Goal: Transaction & Acquisition: Book appointment/travel/reservation

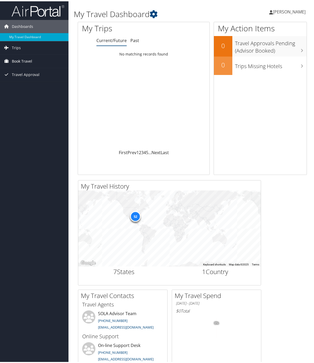
click at [31, 63] on span "Book Travel" at bounding box center [22, 59] width 20 height 13
click at [31, 77] on link "Book/Manage Online Trips" at bounding box center [34, 79] width 68 height 8
